Goal: Task Accomplishment & Management: Complete application form

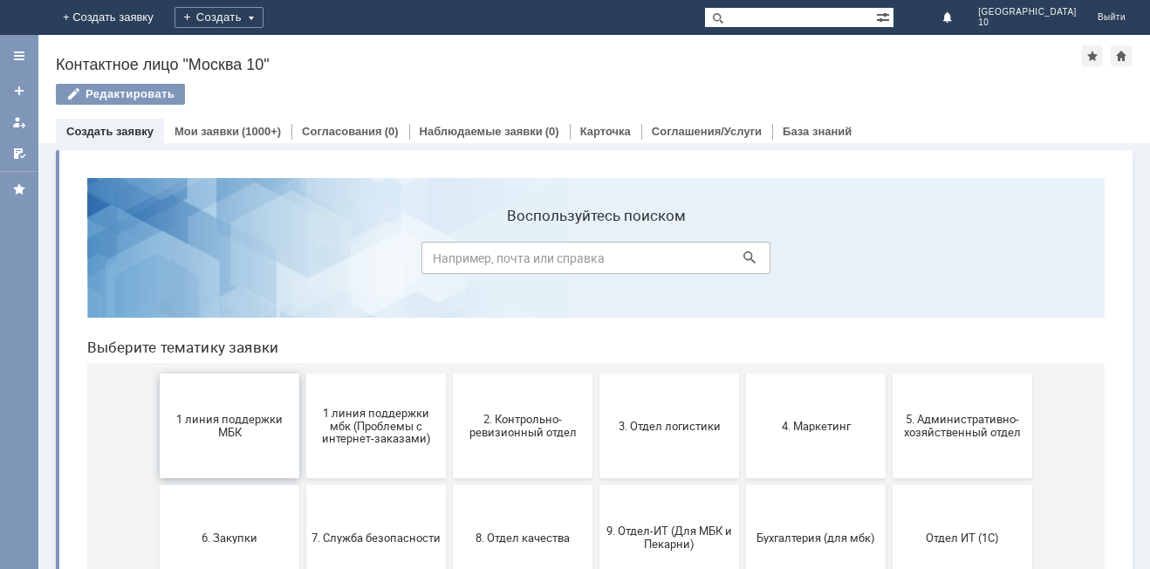
click at [249, 433] on span "1 линия поддержки МБК" at bounding box center [229, 426] width 129 height 26
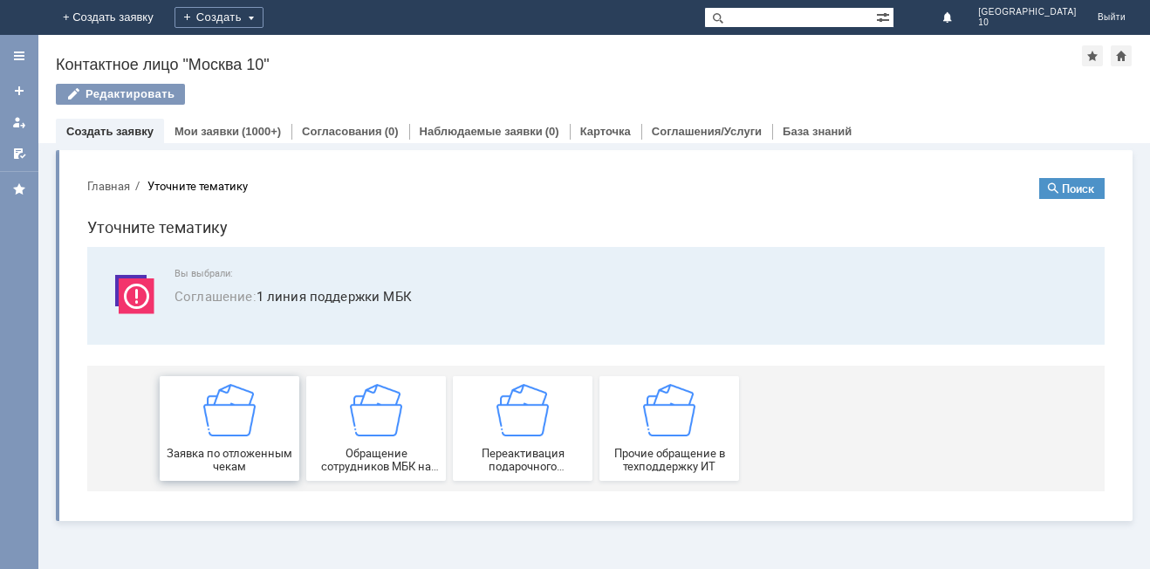
click at [249, 440] on div "Заявка по отложенным чекам" at bounding box center [229, 428] width 129 height 89
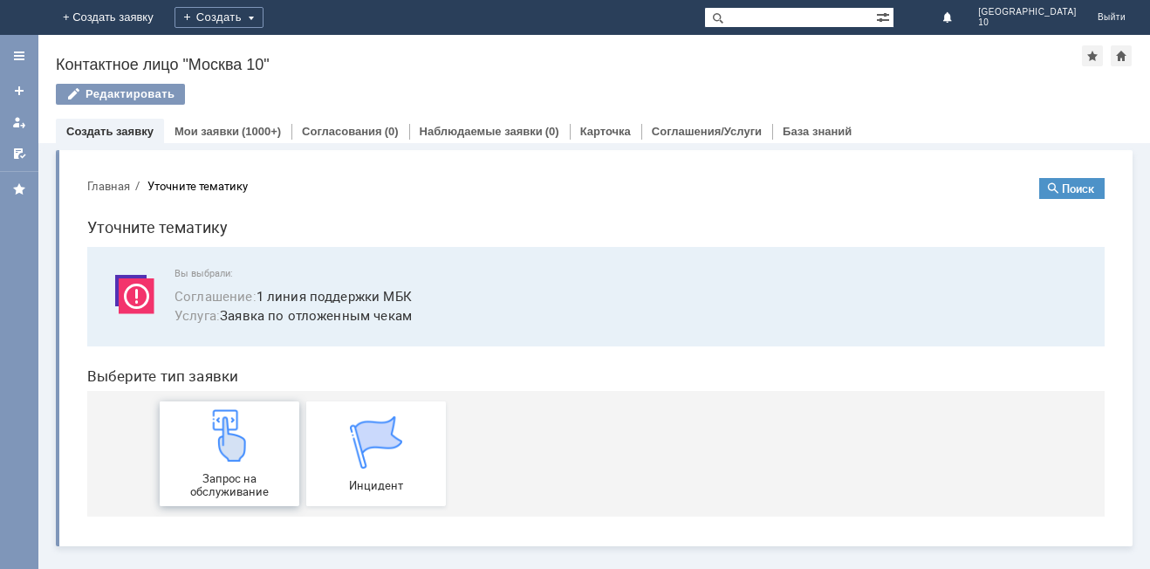
click at [249, 450] on img at bounding box center [229, 435] width 52 height 52
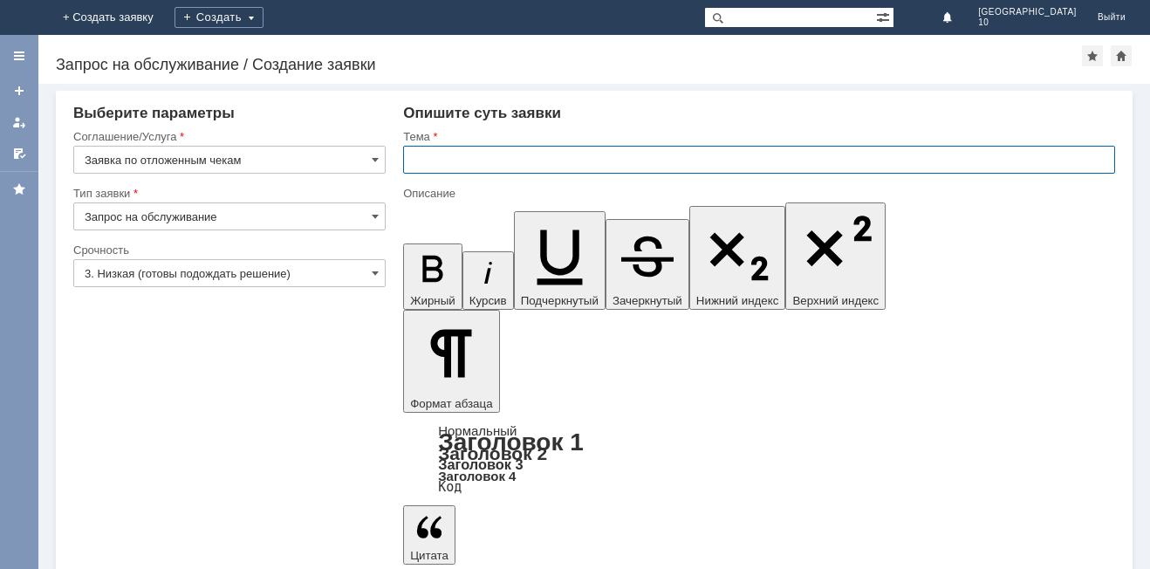
click at [422, 165] on input "text" at bounding box center [759, 160] width 712 height 28
type input "отложенные чеки"
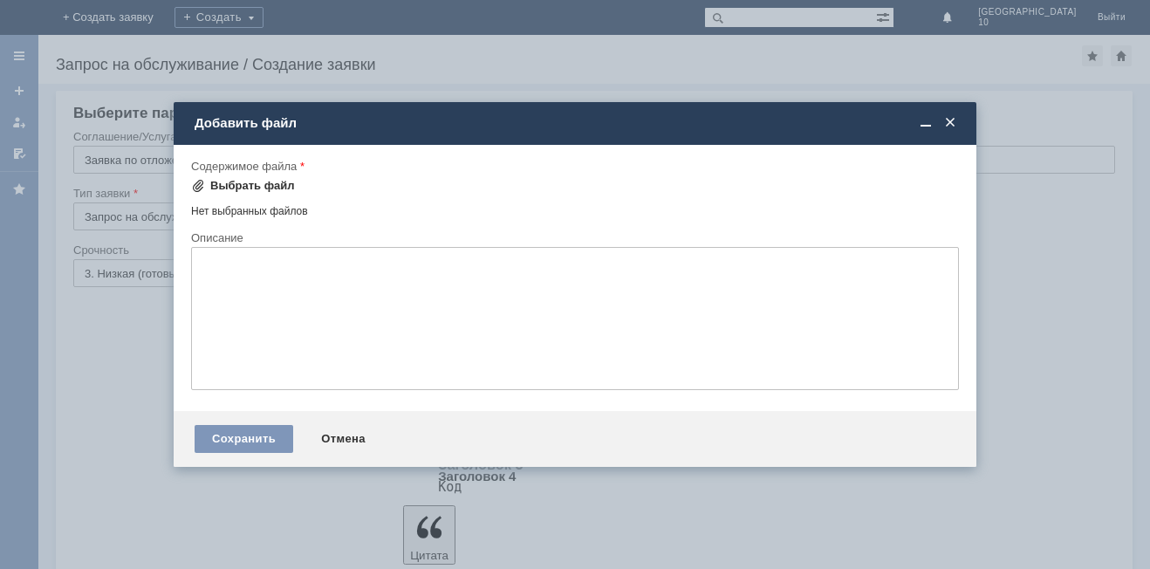
click at [233, 186] on div "Выбрать файл" at bounding box center [252, 186] width 85 height 14
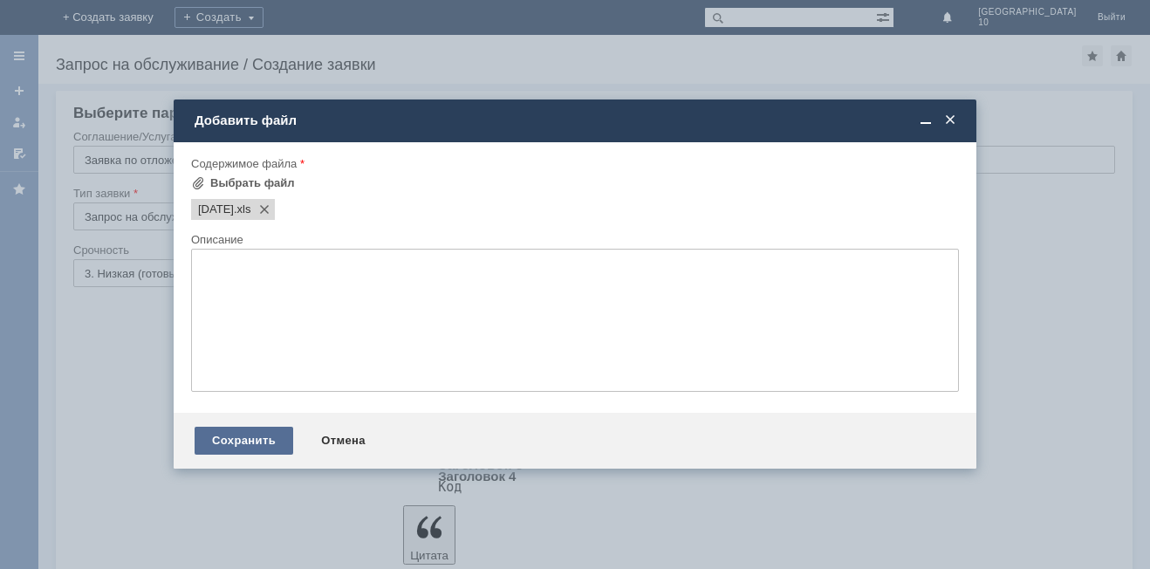
click at [239, 435] on div "Сохранить" at bounding box center [244, 441] width 99 height 28
